Goal: Task Accomplishment & Management: Manage account settings

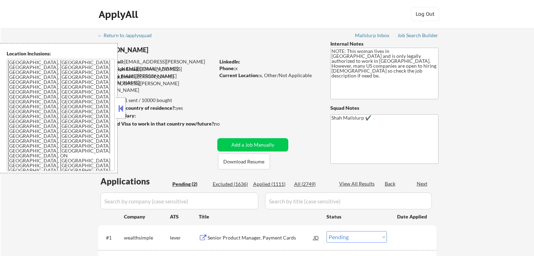
select select ""pending""
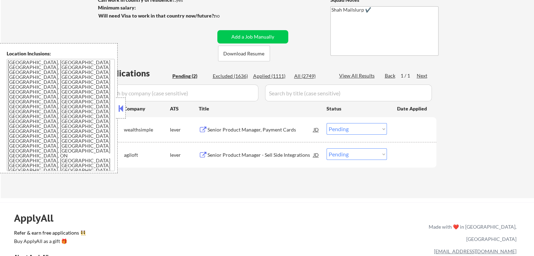
scroll to position [141, 0]
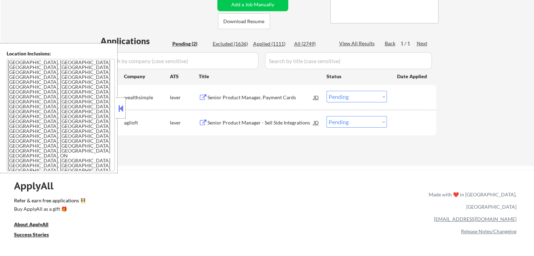
click at [240, 95] on div "Senior Product Manager, Payment Cards" at bounding box center [261, 97] width 106 height 7
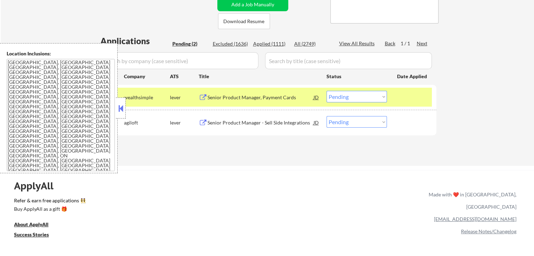
click at [253, 124] on div "Senior Product Manager - Sell Side Integrations" at bounding box center [261, 122] width 106 height 7
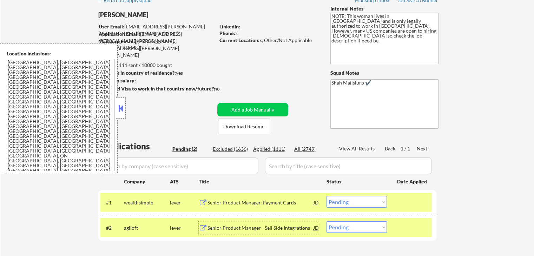
scroll to position [70, 0]
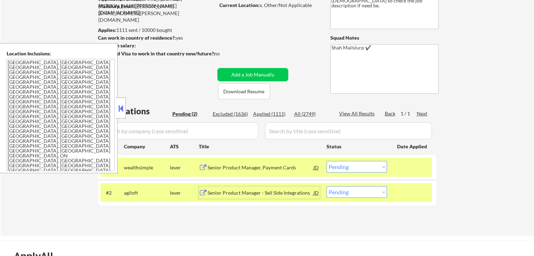
click at [245, 192] on div "Senior Product Manager - Sell Side Integrations" at bounding box center [261, 193] width 106 height 7
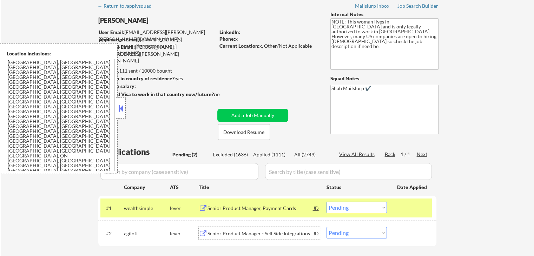
scroll to position [0, 0]
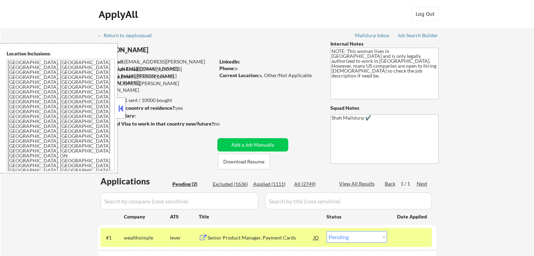
click at [124, 108] on button at bounding box center [121, 108] width 8 height 11
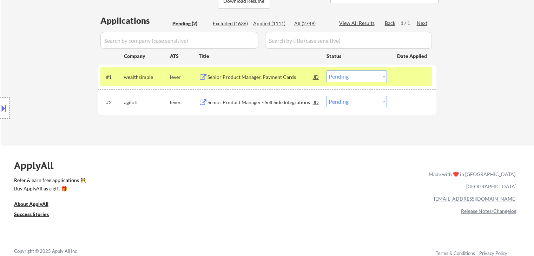
scroll to position [176, 0]
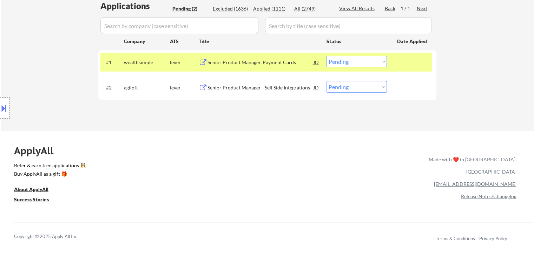
click at [349, 64] on select "Choose an option... Pending Applied Excluded (Questions) Excluded (Expired) Exc…" at bounding box center [357, 62] width 60 height 12
select select ""applied""
click at [327, 56] on select "Choose an option... Pending Applied Excluded (Questions) Excluded (Expired) Exc…" at bounding box center [357, 62] width 60 height 12
click at [351, 89] on select "Choose an option... Pending Applied Excluded (Questions) Excluded (Expired) Exc…" at bounding box center [357, 87] width 60 height 12
select select ""applied""
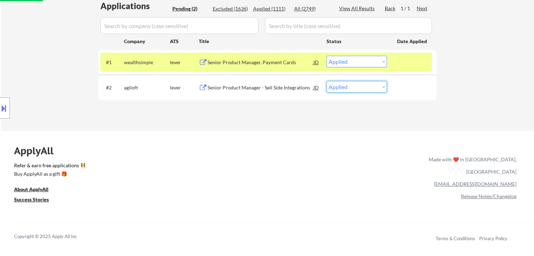
click at [327, 81] on select "Choose an option... Pending Applied Excluded (Questions) Excluded (Expired) Exc…" at bounding box center [357, 87] width 60 height 12
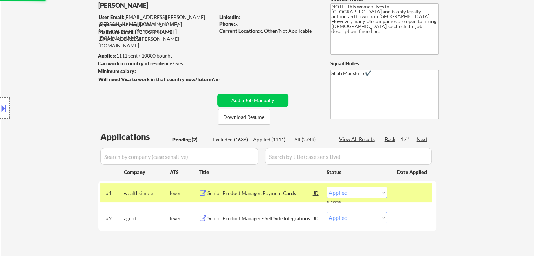
scroll to position [0, 0]
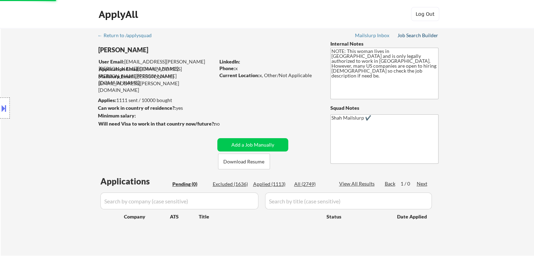
click at [416, 36] on div "Job Search Builder" at bounding box center [418, 35] width 41 height 5
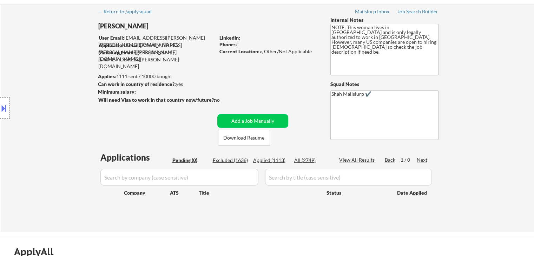
scroll to position [35, 0]
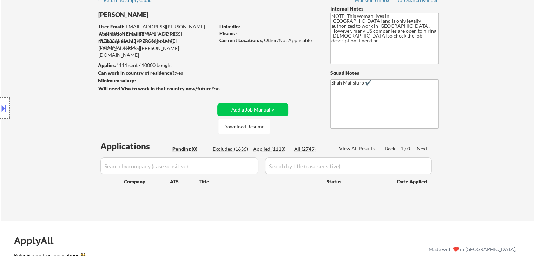
click at [511, 85] on div "← Return to /applysquad Mailslurp Inbox Job Search Builder [PERSON_NAME] User E…" at bounding box center [268, 107] width 534 height 228
select select ""pending""
